Goal: Transaction & Acquisition: Purchase product/service

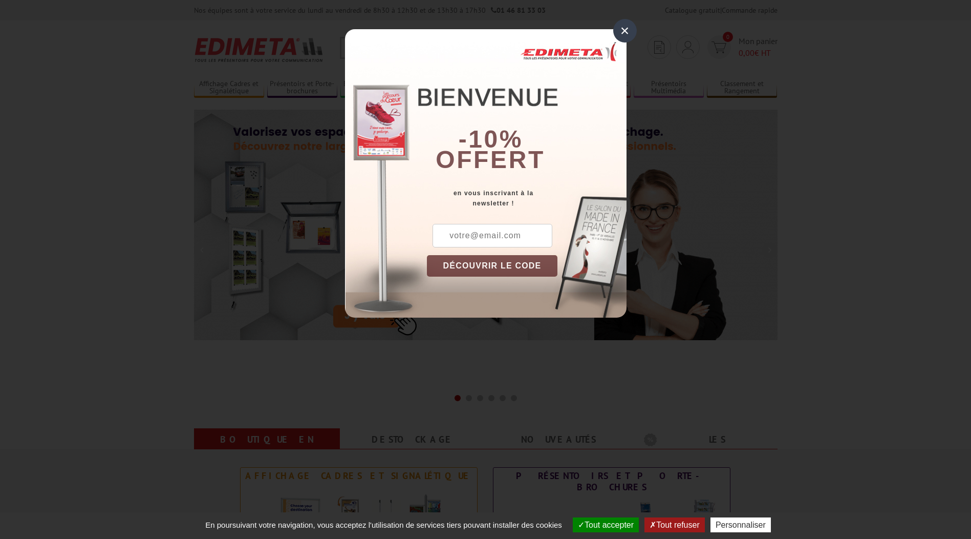
click at [505, 237] on input "text" at bounding box center [493, 236] width 120 height 24
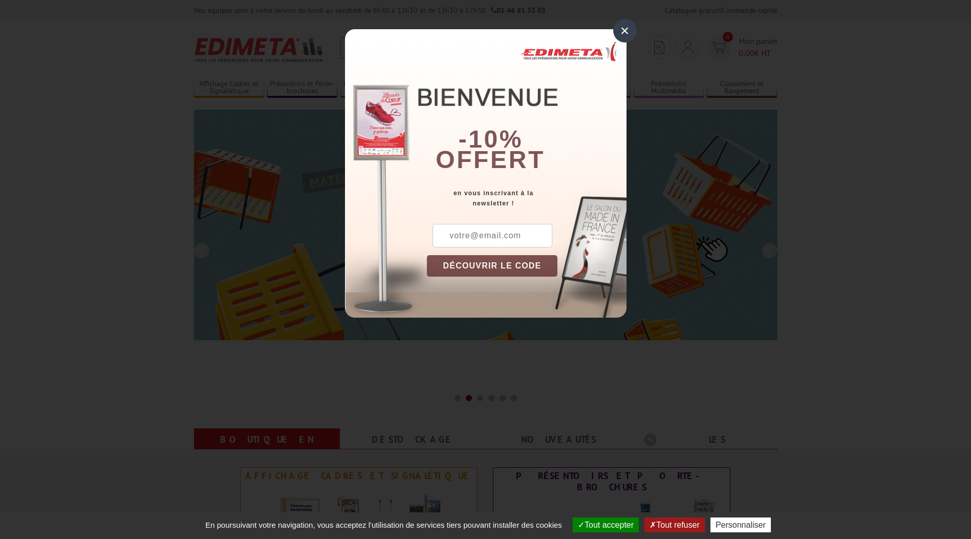
type input "pmoreau@somis.fr"
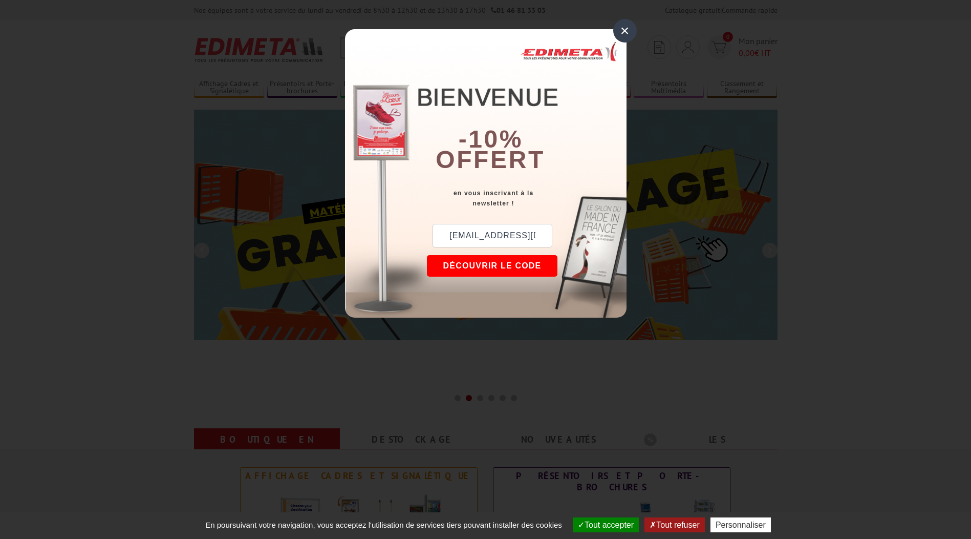
click at [506, 268] on button "DÉCOUVRIR LE CODE" at bounding box center [492, 266] width 131 height 22
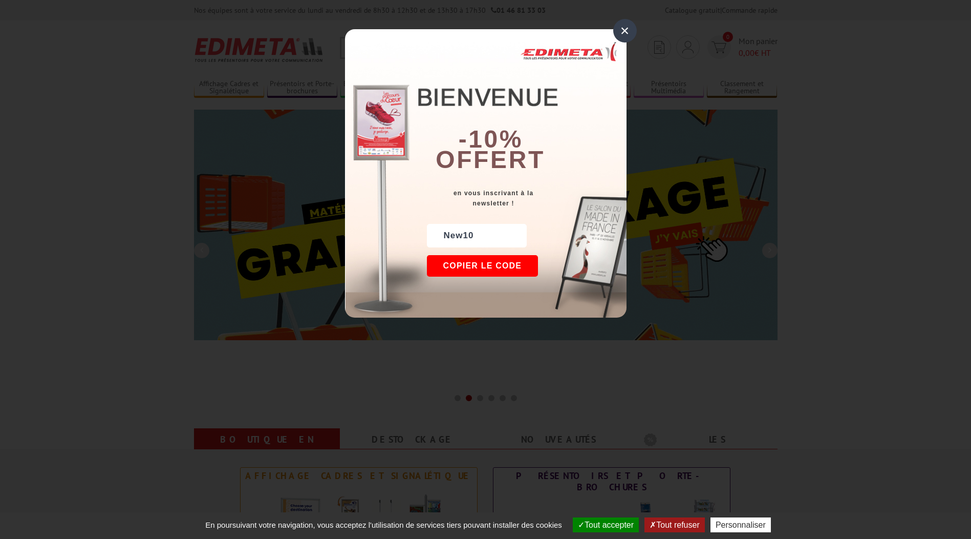
click at [620, 34] on div "×" at bounding box center [625, 31] width 24 height 24
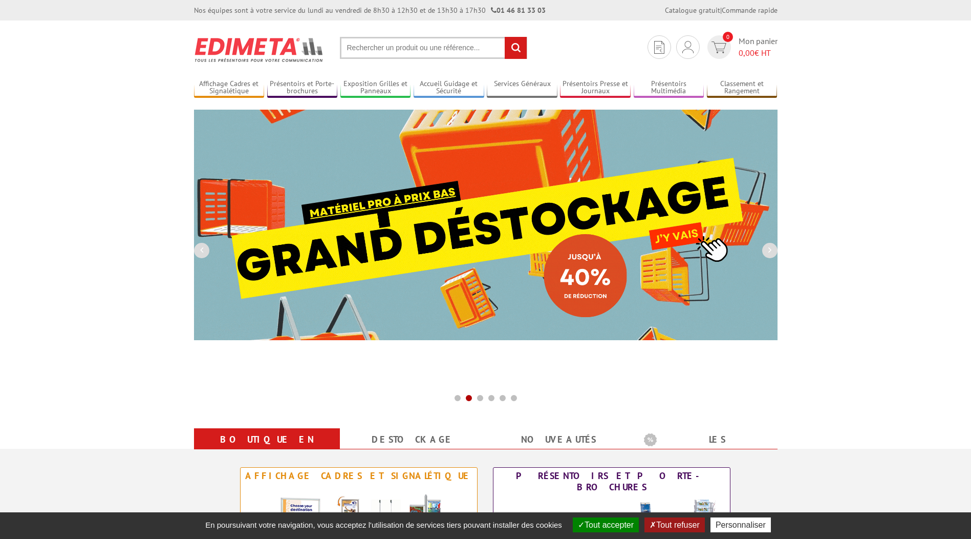
click at [355, 56] on input "text" at bounding box center [433, 48] width 187 height 22
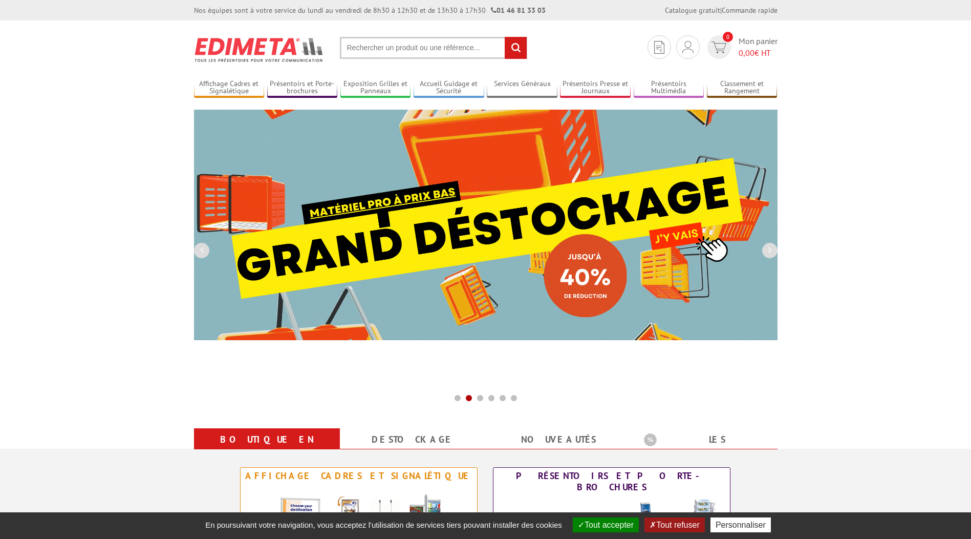
paste input "214513NR"
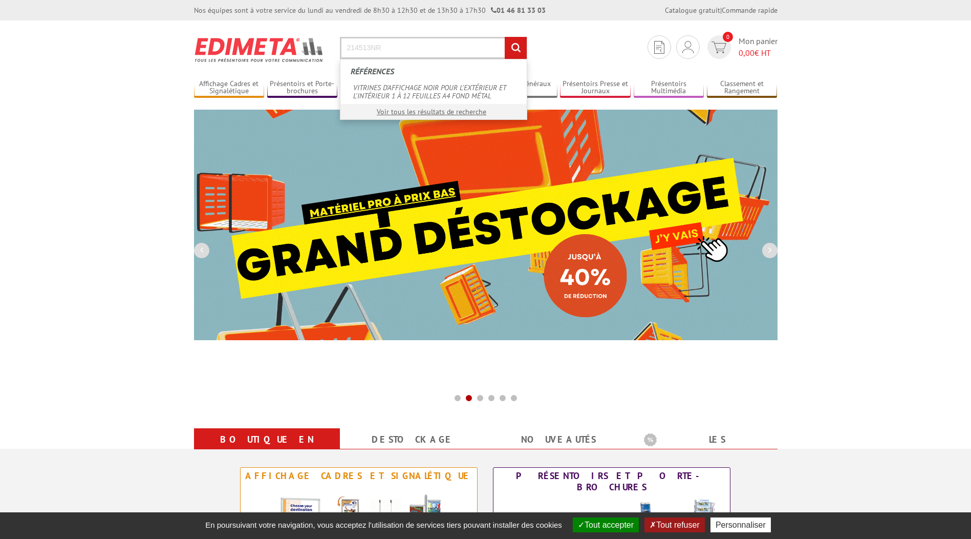
type input "214513NR"
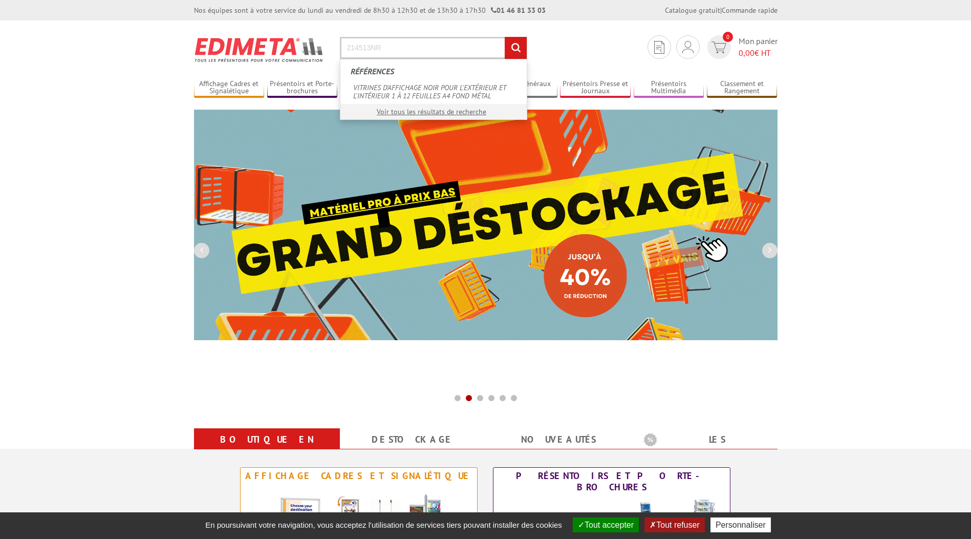
click at [505, 37] on input "rechercher" at bounding box center [516, 48] width 22 height 22
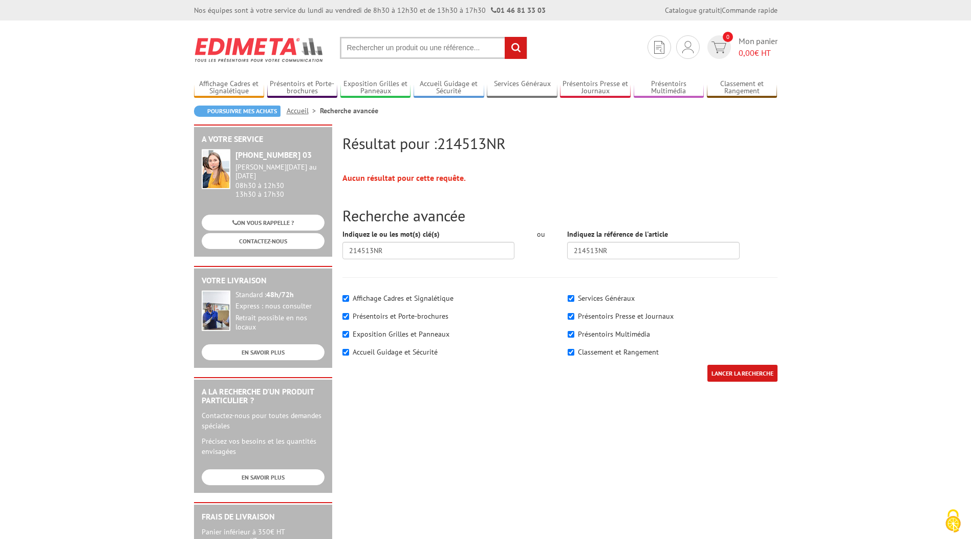
click at [428, 54] on input "text" at bounding box center [433, 48] width 187 height 22
click at [429, 48] on input "text" at bounding box center [433, 48] width 187 height 22
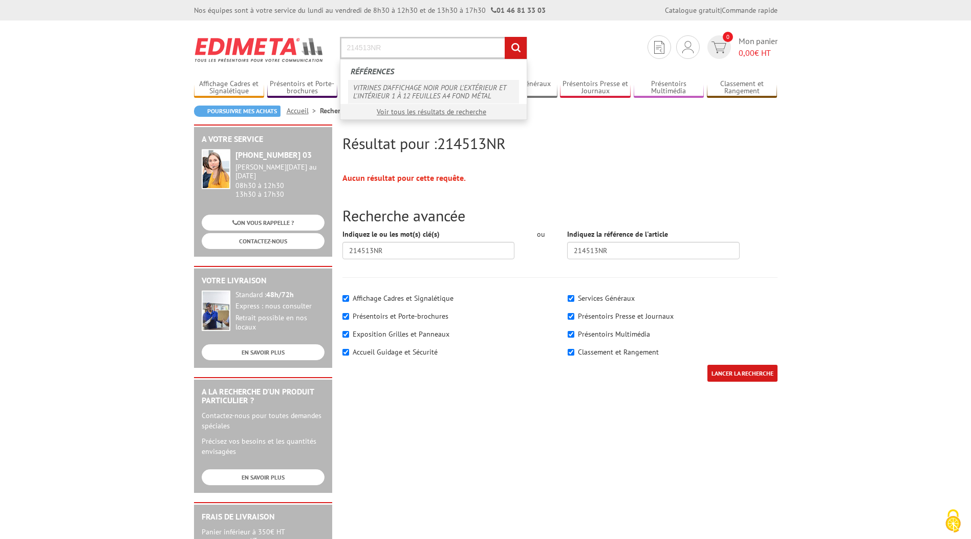
type input "214513NR"
click at [412, 86] on link "VITRINES D'AFFICHAGE NOIR POUR L'EXTÉRIEUR ET L'INTÉRIEUR 1 À 12 FEUILLES A4 FO…" at bounding box center [433, 92] width 171 height 24
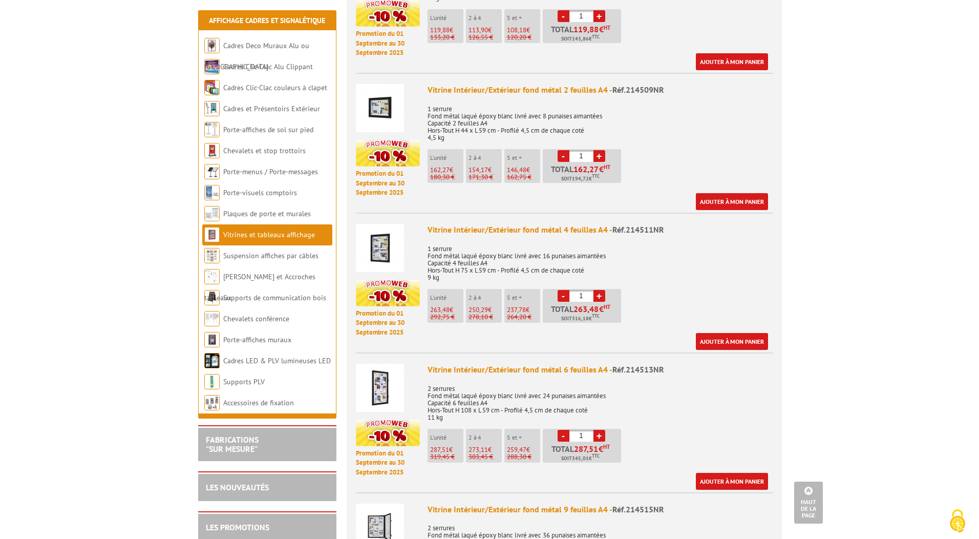
scroll to position [666, 0]
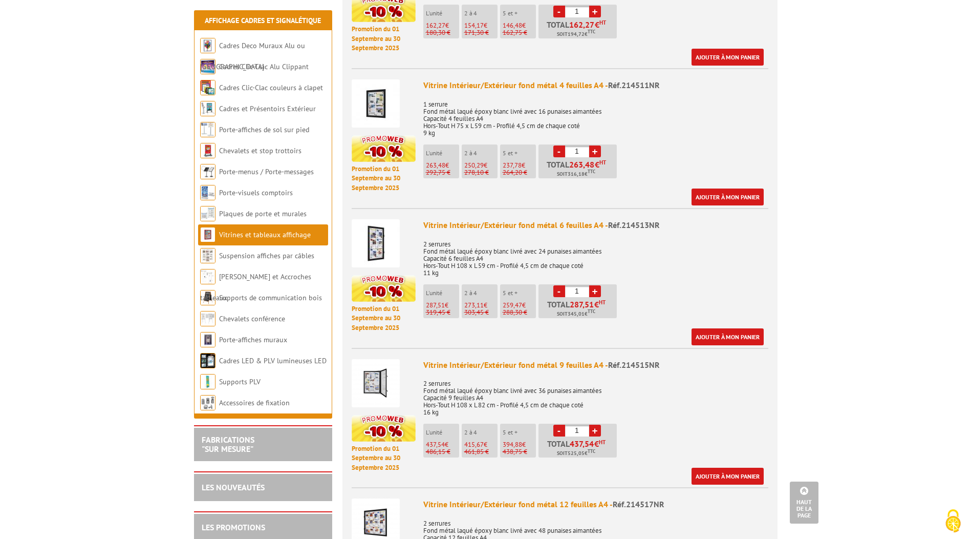
click at [593, 285] on link "+" at bounding box center [595, 291] width 12 height 12
type input "4"
click at [712, 328] on link "Ajouter à mon panier" at bounding box center [728, 336] width 72 height 17
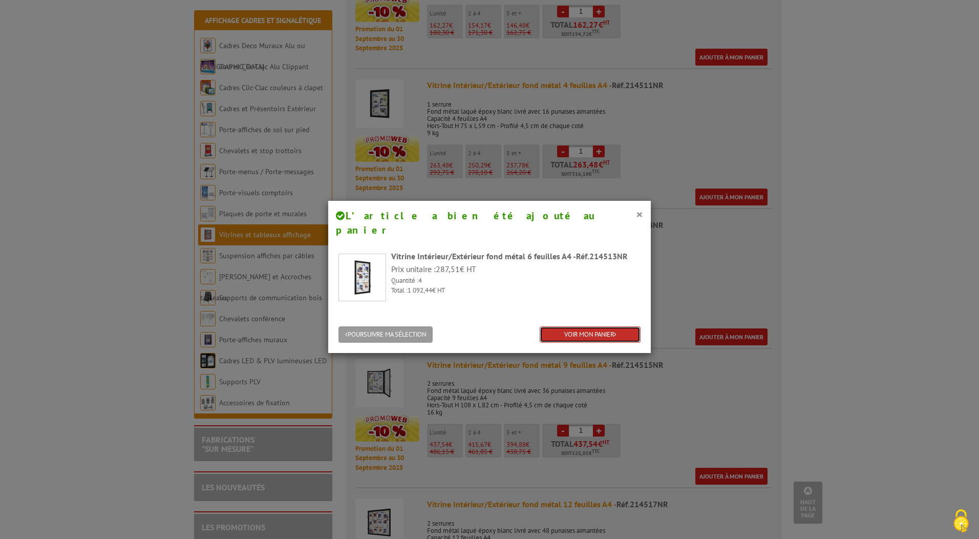
click at [610, 326] on link "VOIR MON PANIER" at bounding box center [590, 334] width 101 height 17
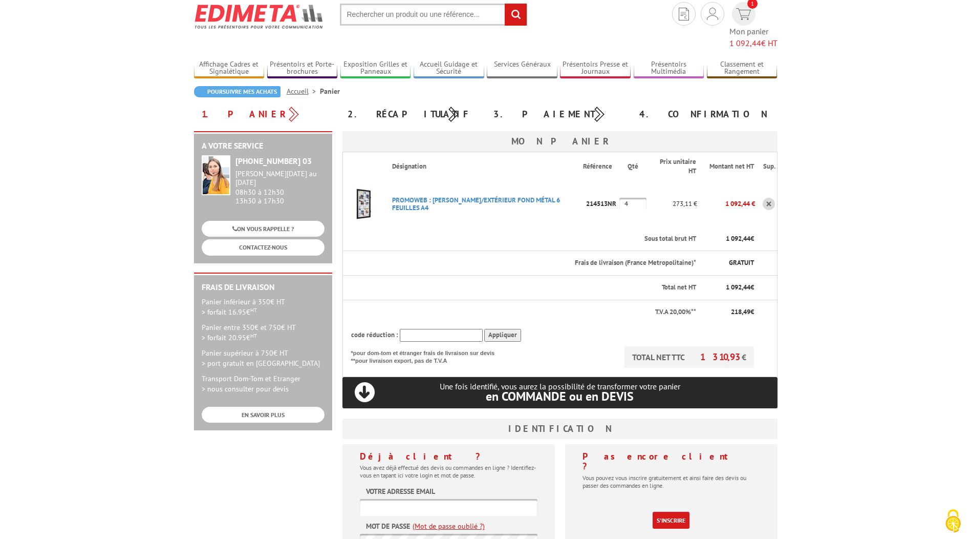
scroll to position [51, 0]
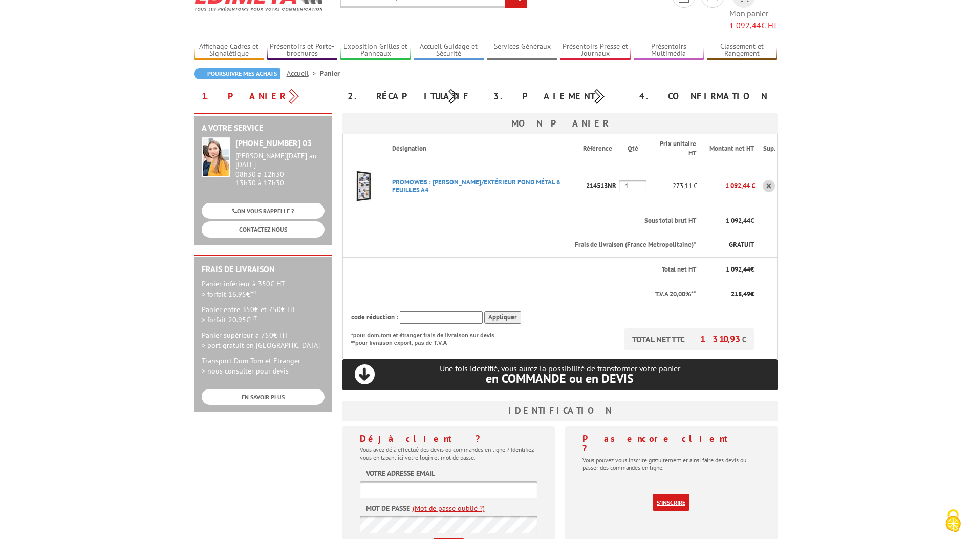
click at [673, 494] on link "S'inscrire" at bounding box center [671, 502] width 37 height 17
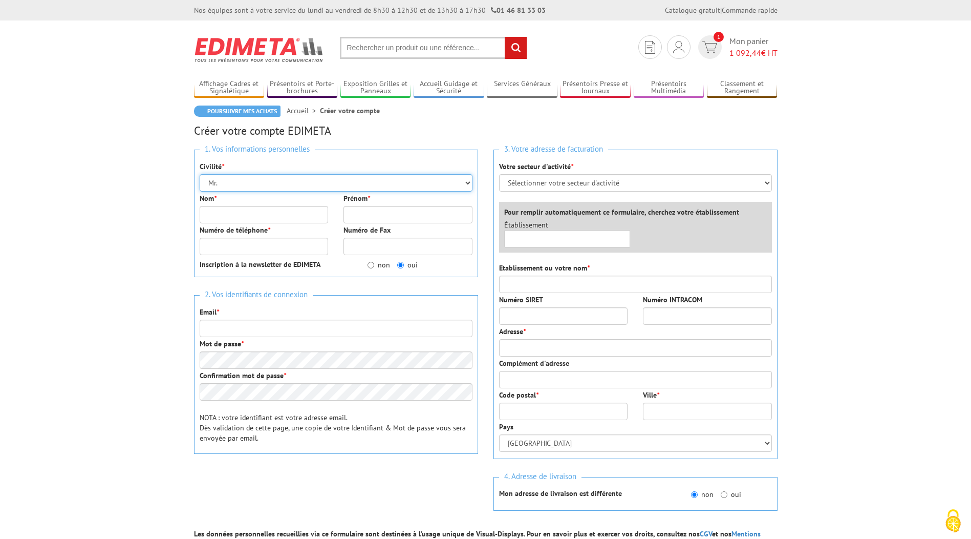
click at [312, 183] on select "Mr. Mme. Mlle." at bounding box center [336, 182] width 273 height 17
select select "Mme."
click at [200, 174] on select "Mr. Mme. Mlle." at bounding box center [336, 182] width 273 height 17
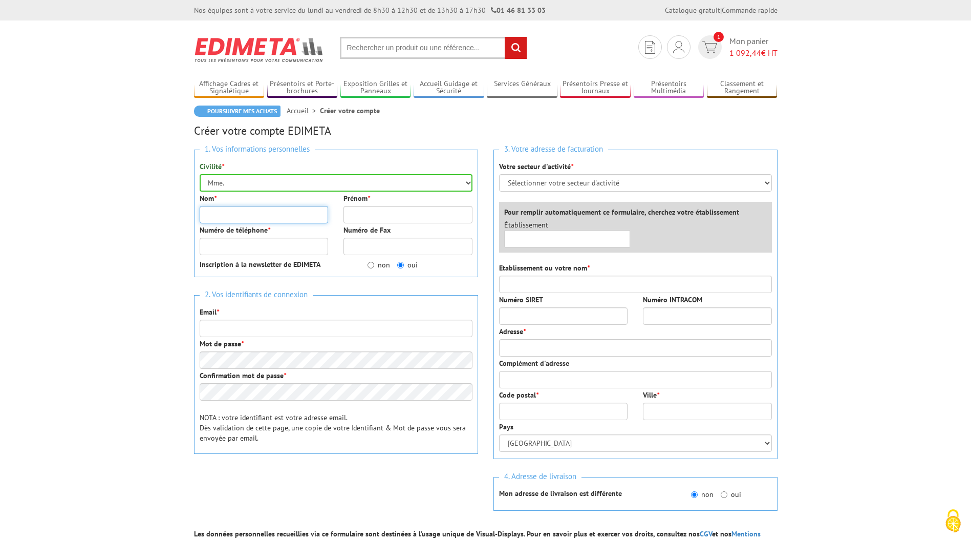
click at [278, 211] on input "Nom *" at bounding box center [264, 214] width 129 height 17
type input "MOREAU"
type input "PAULINE"
type input "0328407777"
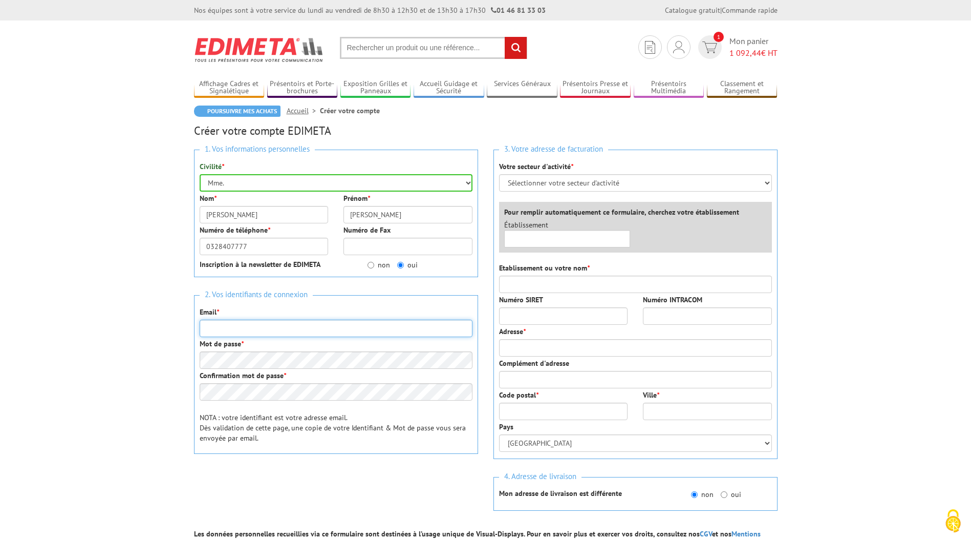
type input "[EMAIL_ADDRESS][DOMAIN_NAME]"
type input "SOMIS"
type input "PARC ACTIVITE DE LA CREULE"
type input "59190"
type input "HAZEBROUCK"
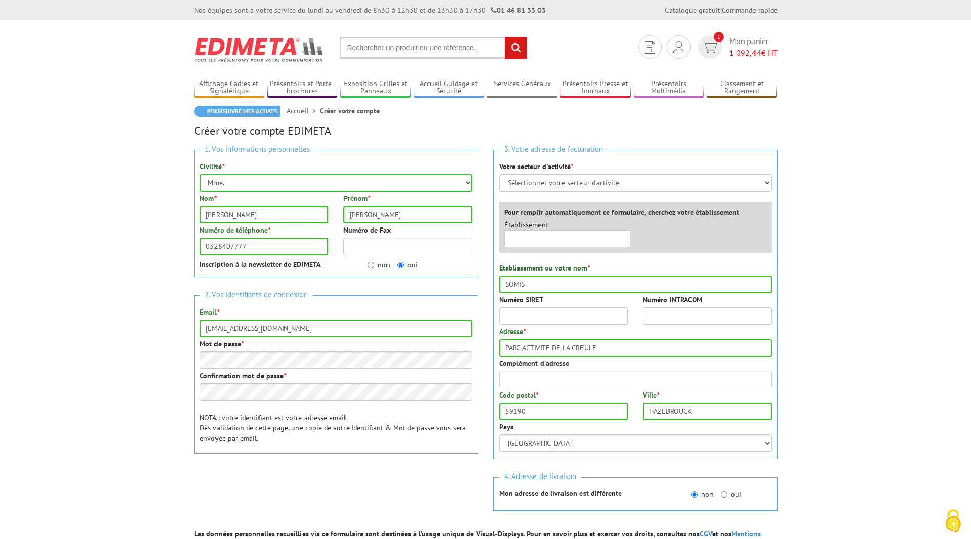
click at [267, 368] on div "2. Vos identifiants de connexion Email * pmoreau@somis.fr Mot de passe * Confir…" at bounding box center [336, 374] width 284 height 159
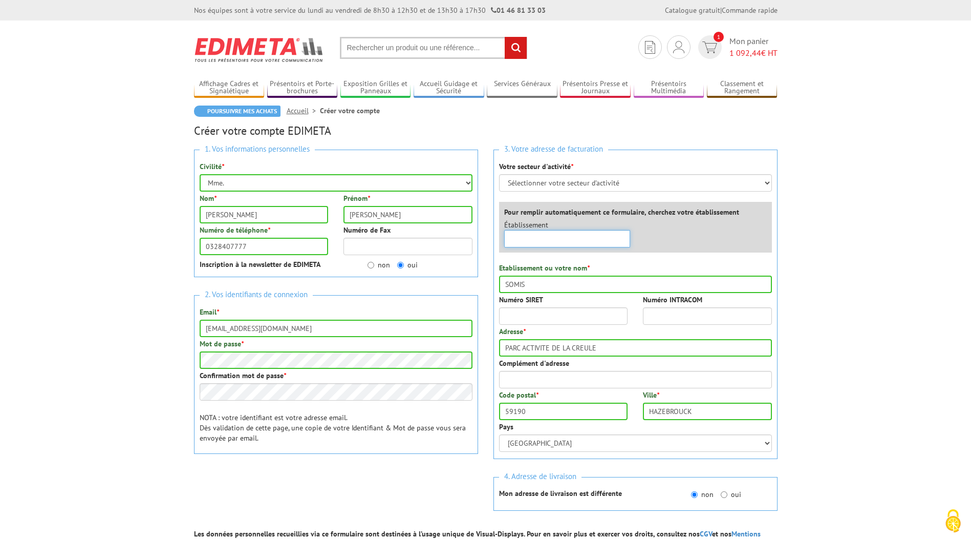
click at [557, 242] on input "text" at bounding box center [567, 238] width 126 height 17
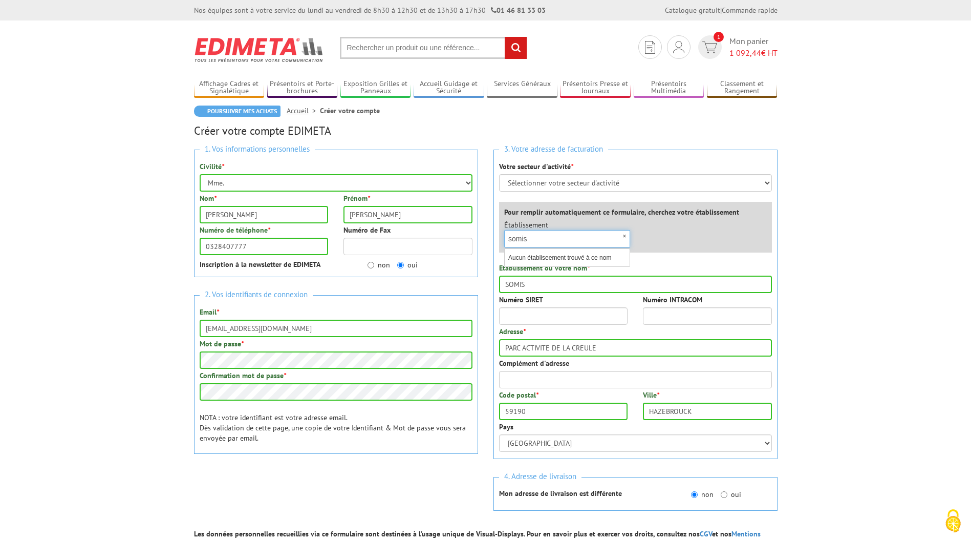
type input "somis"
click at [868, 272] on body "Nos équipes sont à votre service du lundi au vendredi de 8h30 à 12h30 et de 13h…" at bounding box center [485, 428] width 971 height 857
click at [578, 310] on input "Numéro SIRET" at bounding box center [563, 315] width 129 height 17
paste input "33938901700023"
type input "33938901700023"
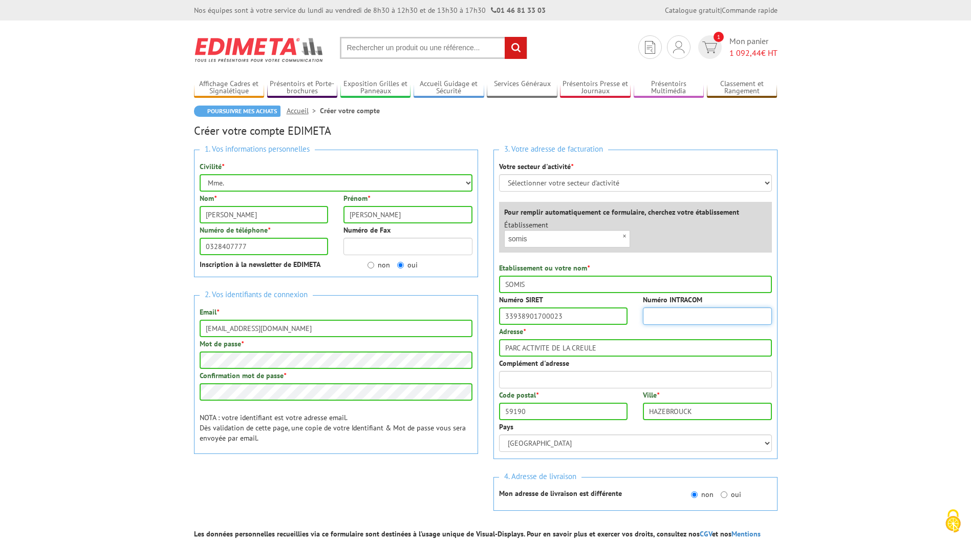
click at [720, 319] on input "Numéro INTRACOM" at bounding box center [707, 315] width 129 height 17
paste input "FR64339389017"
type input "FR64339389017"
click at [851, 372] on body "Nos équipes sont à votre service du lundi au vendredi de 8h30 à 12h30 et de 13h…" at bounding box center [485, 428] width 971 height 857
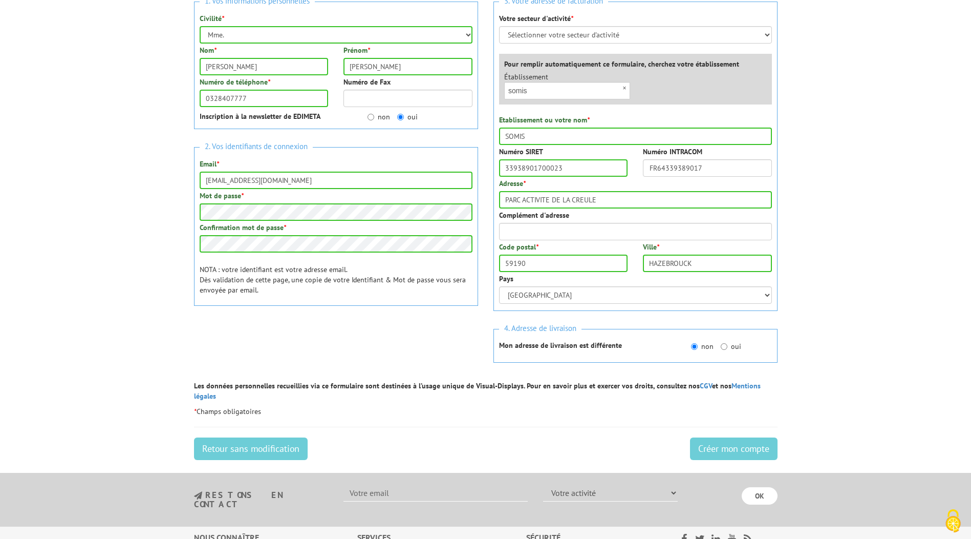
scroll to position [154, 0]
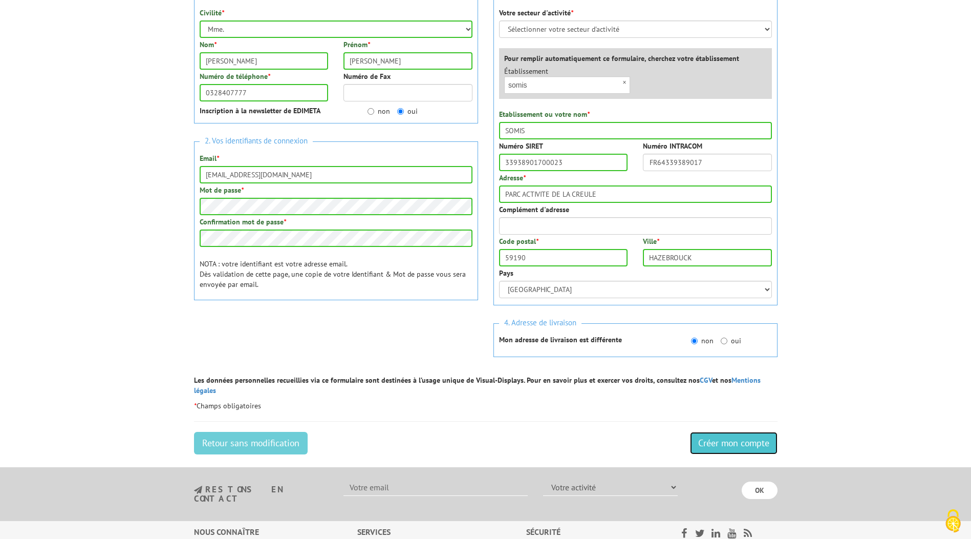
click at [719, 432] on input "Créer mon compte" at bounding box center [734, 443] width 88 height 23
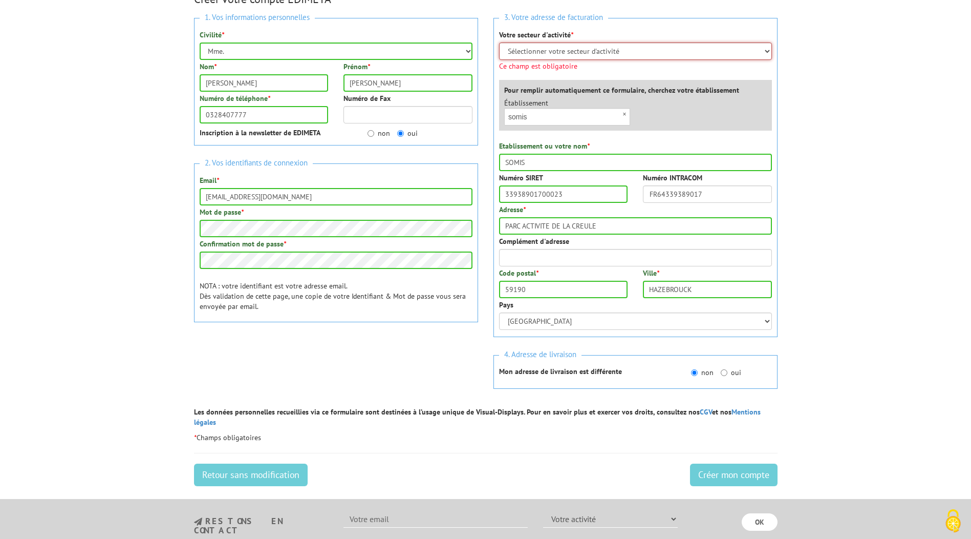
click at [587, 50] on select "Sélectionner votre secteur d'activité Administrations et collectivités Magasins…" at bounding box center [635, 50] width 273 height 17
select select "877"
click at [499, 42] on select "Sélectionner votre secteur d'activité Administrations et collectivités Magasins…" at bounding box center [635, 50] width 273 height 17
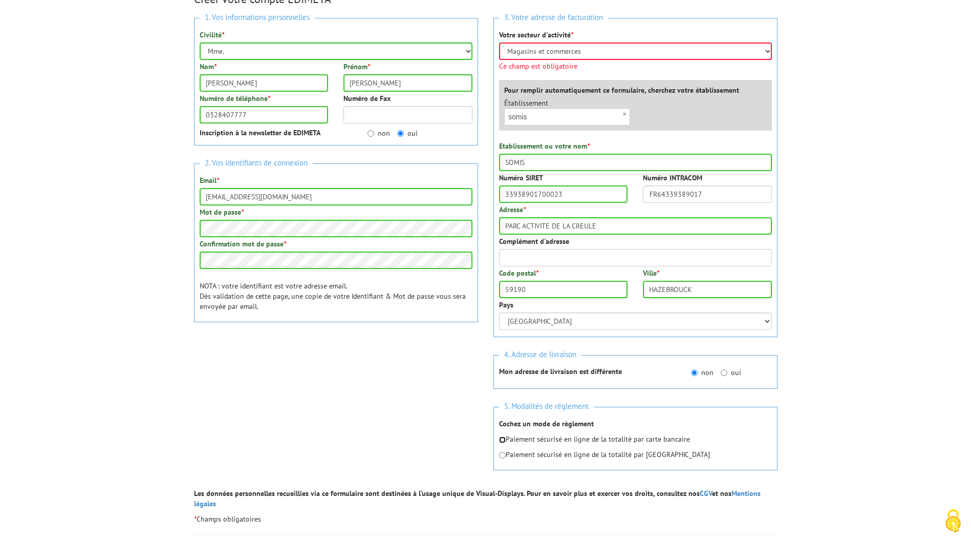
click at [501, 440] on div "Paiement sécurisé en ligne de la totalité par carte bancaire Paiement sécurisé …" at bounding box center [635, 447] width 273 height 26
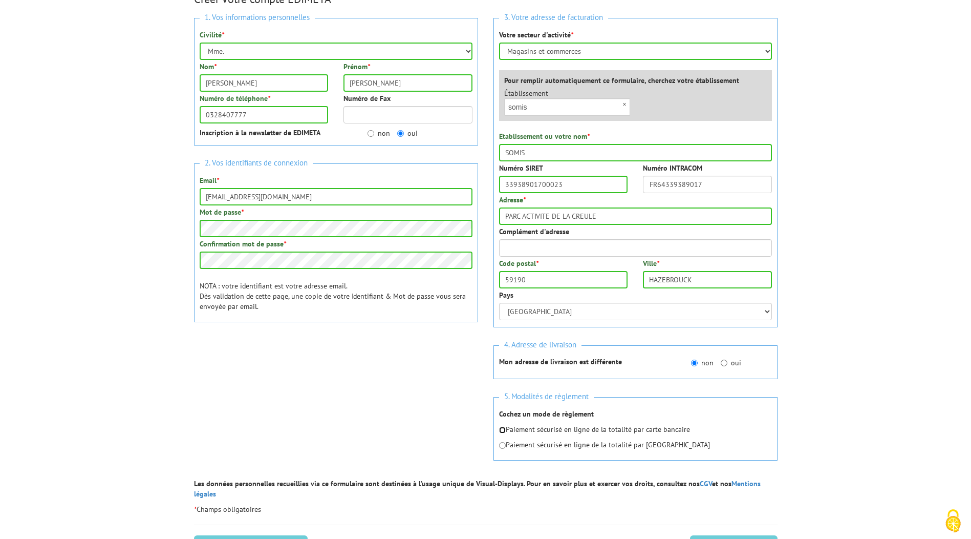
click at [503, 431] on input "radio" at bounding box center [502, 430] width 7 height 7
radio input "true"
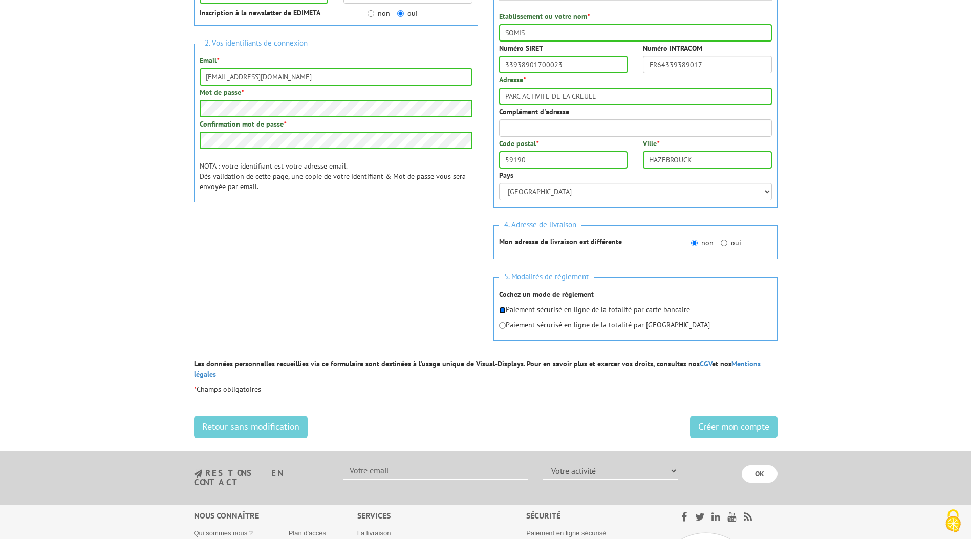
scroll to position [256, 0]
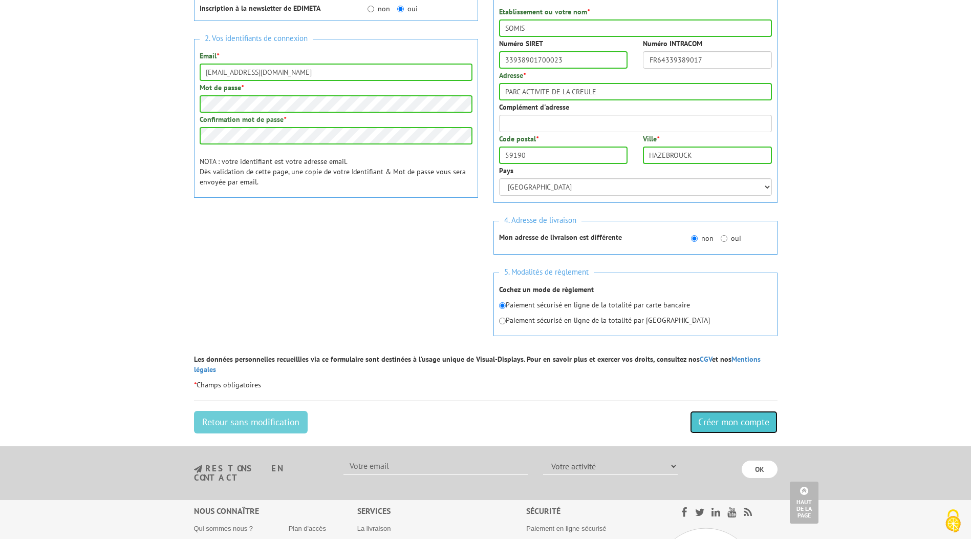
click at [730, 414] on input "Créer mon compte" at bounding box center [734, 422] width 88 height 23
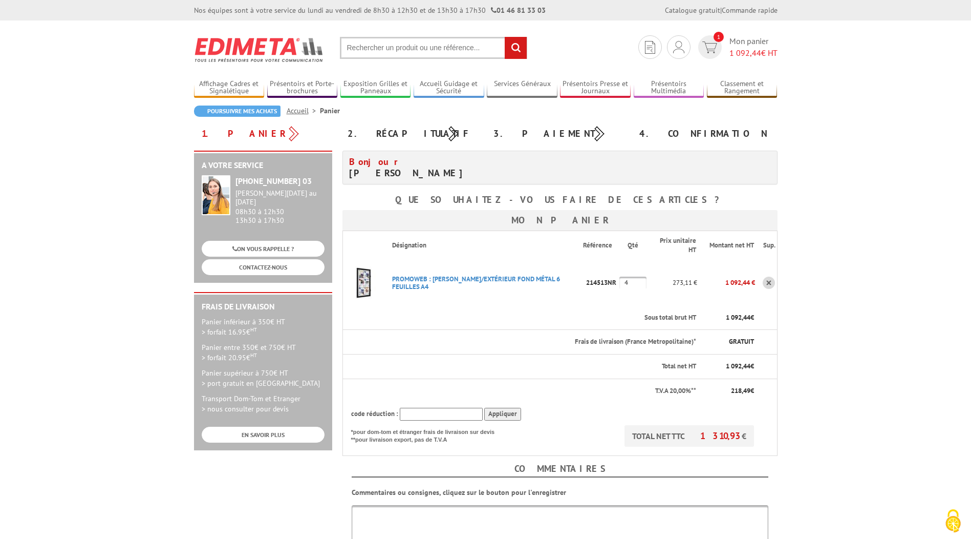
click at [855, 366] on body "Nos équipes sont à votre service du lundi au vendredi de 8h30 à 12h30 et de 13h…" at bounding box center [485, 429] width 971 height 858
click at [427, 421] on th "code réduction : Appliquer" at bounding box center [549, 413] width 413 height 23
click at [439, 410] on input "text" at bounding box center [441, 414] width 83 height 13
type input "n"
type input "New10"
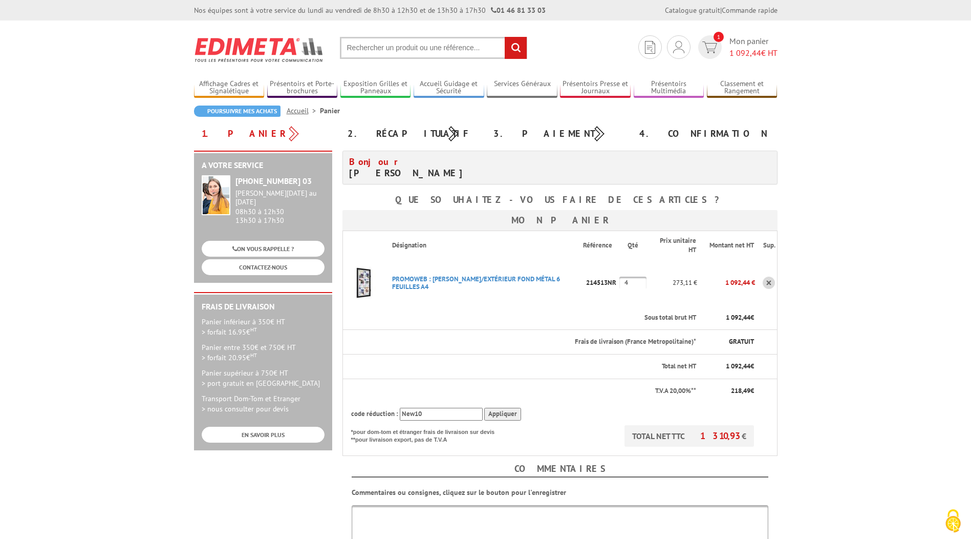
click at [496, 414] on input "Appliquer" at bounding box center [502, 414] width 37 height 13
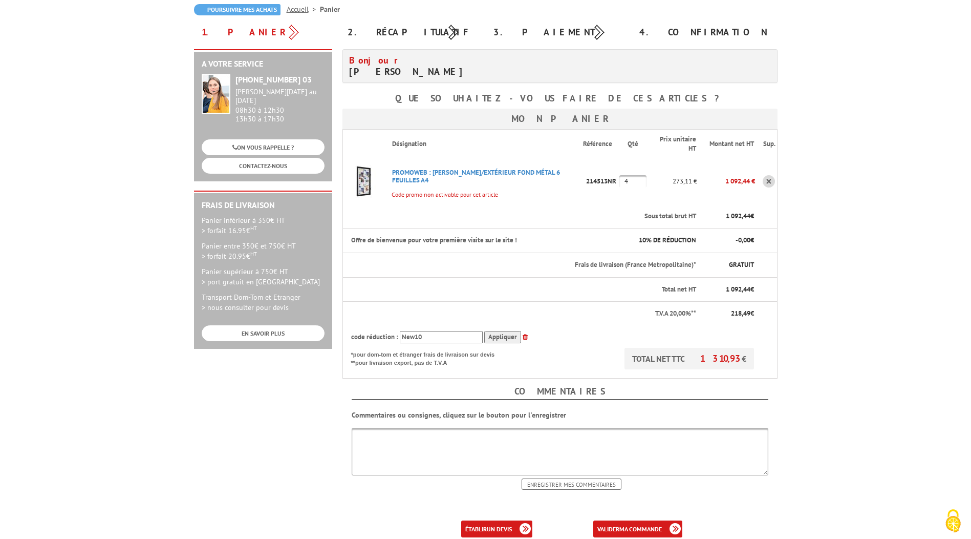
scroll to position [102, 0]
click at [488, 335] on input "Appliquer" at bounding box center [502, 336] width 37 height 13
click at [878, 278] on body "Nos équipes sont à votre service du lundi au vendredi de 8h30 à 12h30 et de 13h…" at bounding box center [485, 339] width 971 height 882
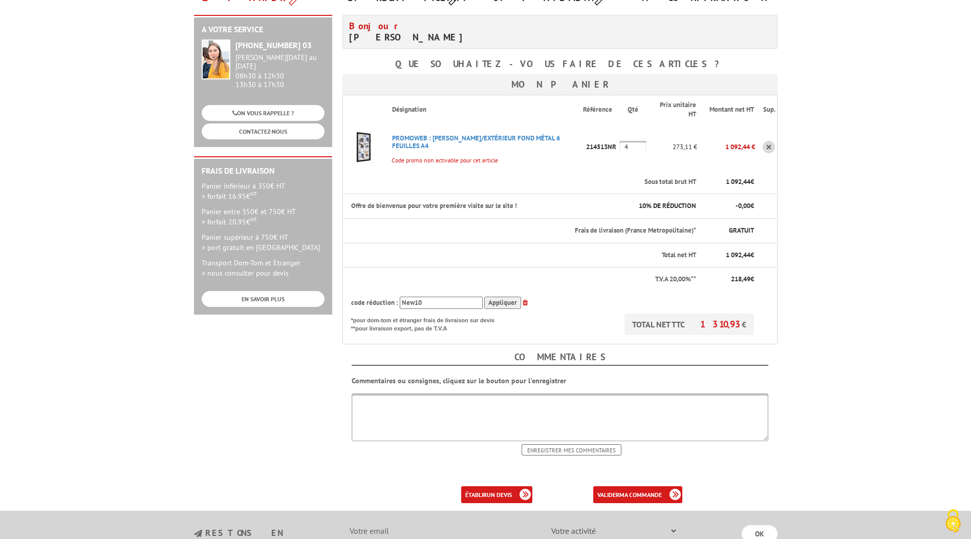
scroll to position [154, 0]
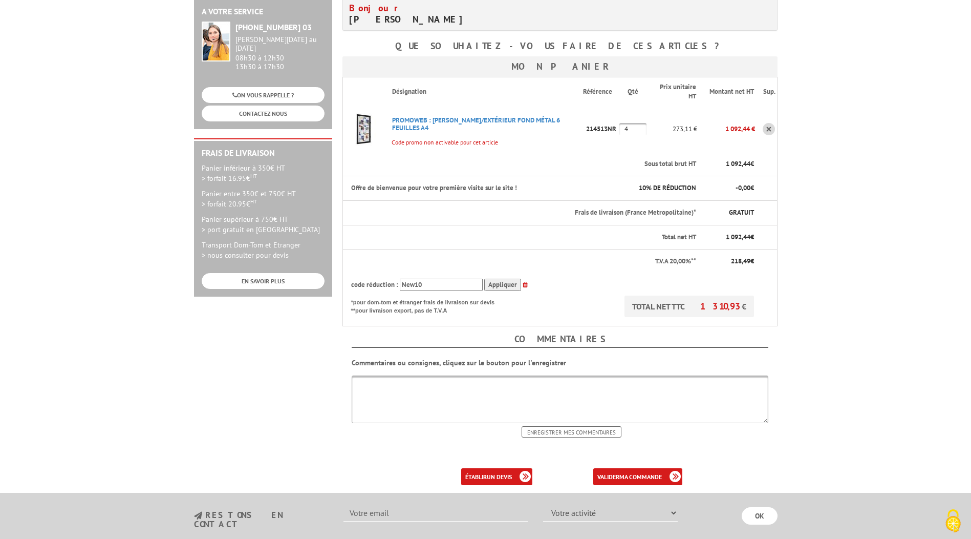
click at [523, 287] on icon at bounding box center [525, 284] width 5 height 7
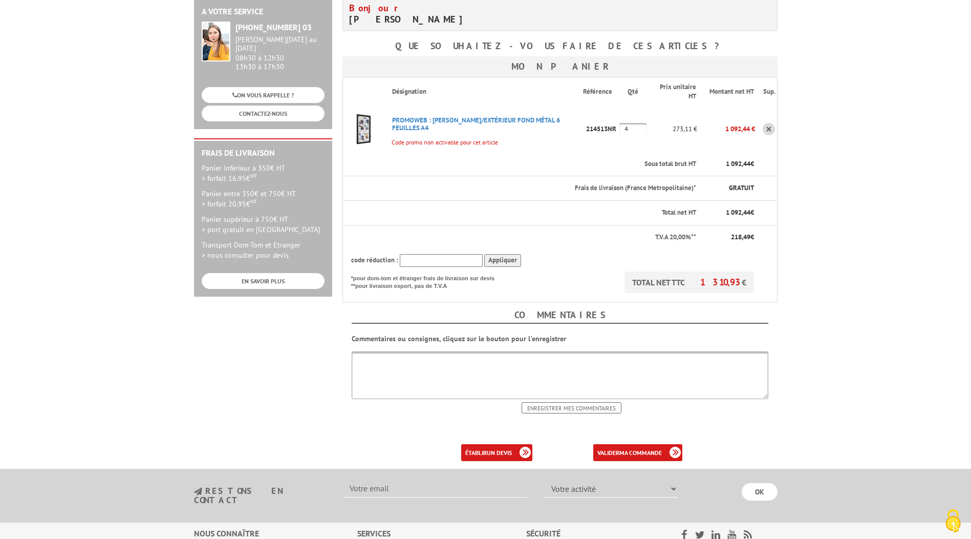
click at [877, 298] on body "Nos équipes sont à votre service du lundi au vendredi de 8h30 à 12h30 et de 13h…" at bounding box center [485, 275] width 971 height 858
click at [639, 450] on b "ma commande" at bounding box center [641, 453] width 42 height 8
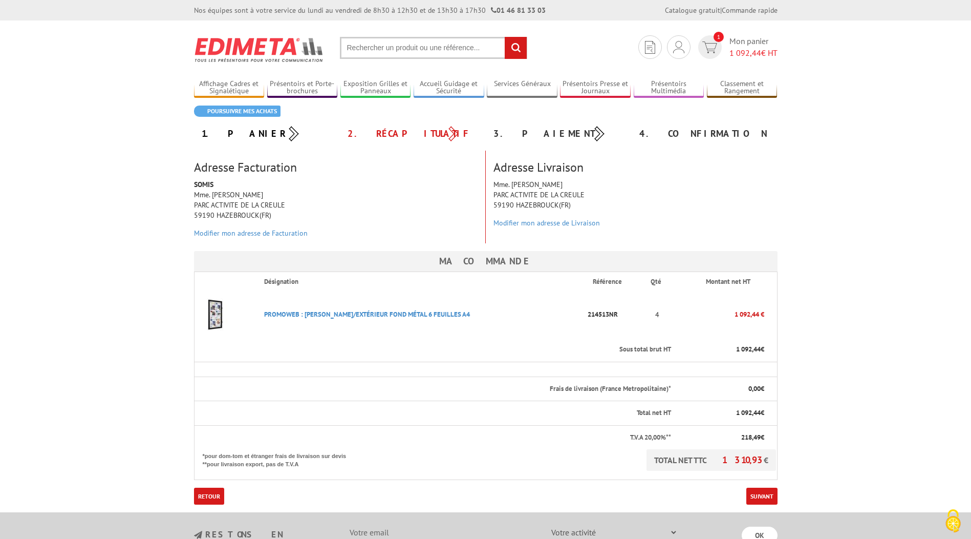
scroll to position [51, 0]
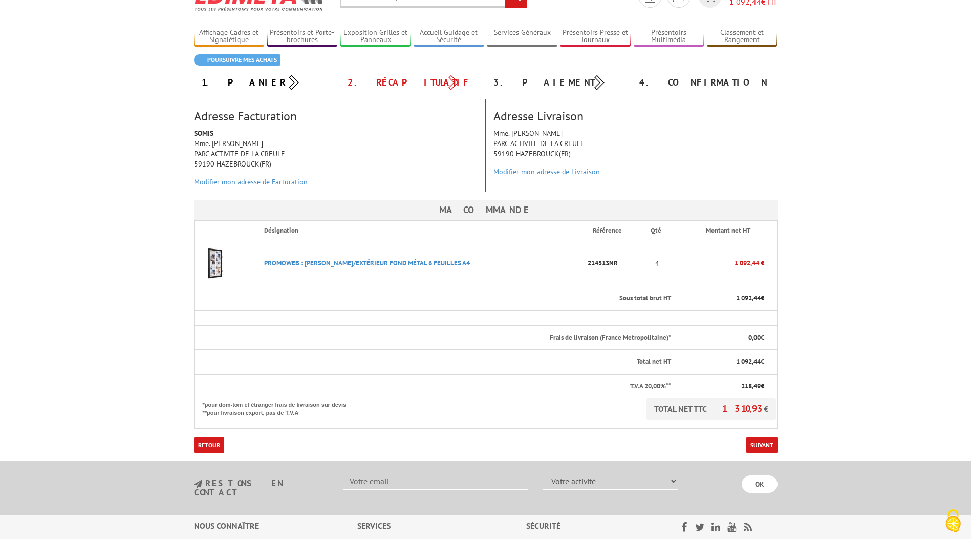
click at [774, 448] on link "Suivant" at bounding box center [762, 444] width 31 height 17
